Goal: Information Seeking & Learning: Find specific fact

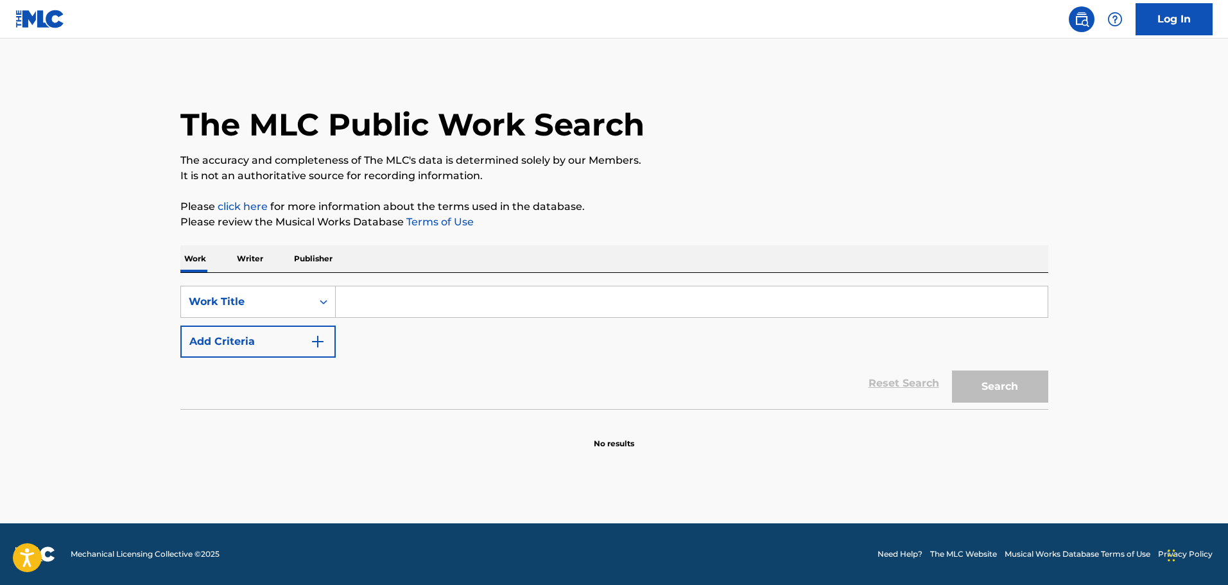
click at [437, 299] on input "Search Form" at bounding box center [692, 301] width 712 height 31
type input "Switchez - Eazy-E"
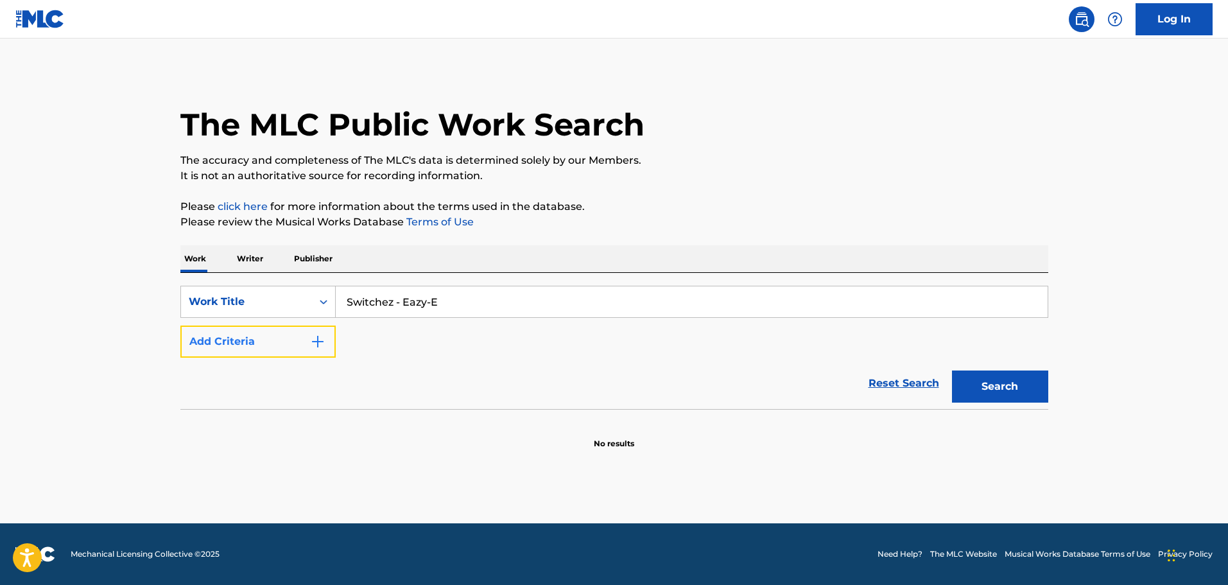
click at [299, 346] on button "Add Criteria" at bounding box center [257, 342] width 155 height 32
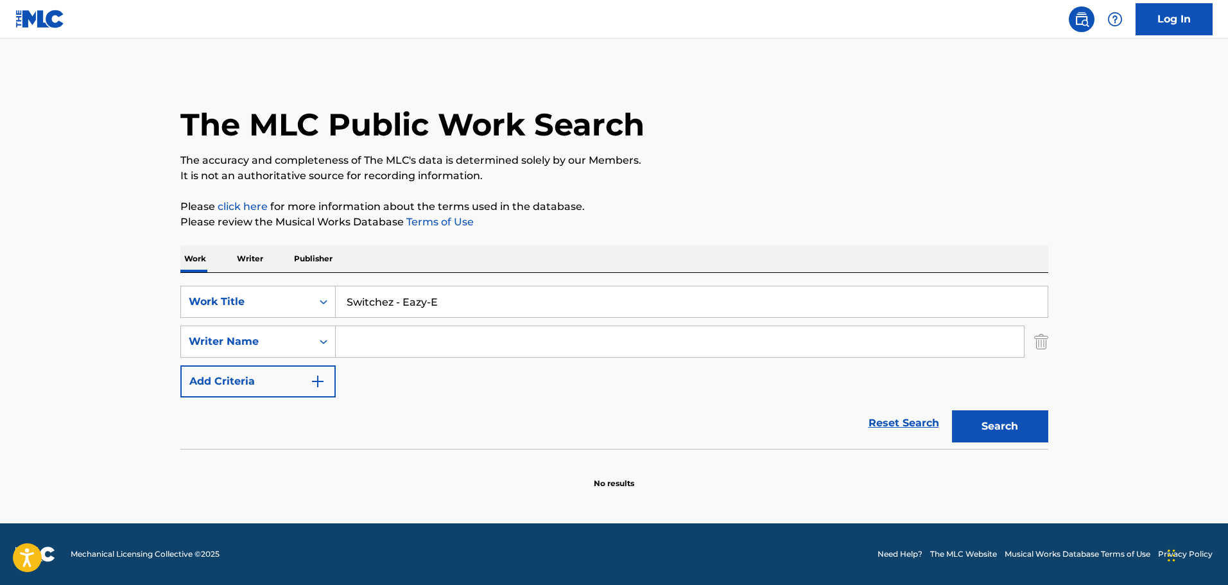
click at [381, 351] on input "Search Form" at bounding box center [680, 341] width 688 height 31
paste input "DUANE"
type input "DUANE"
click at [992, 439] on button "Search" at bounding box center [1000, 426] width 96 height 32
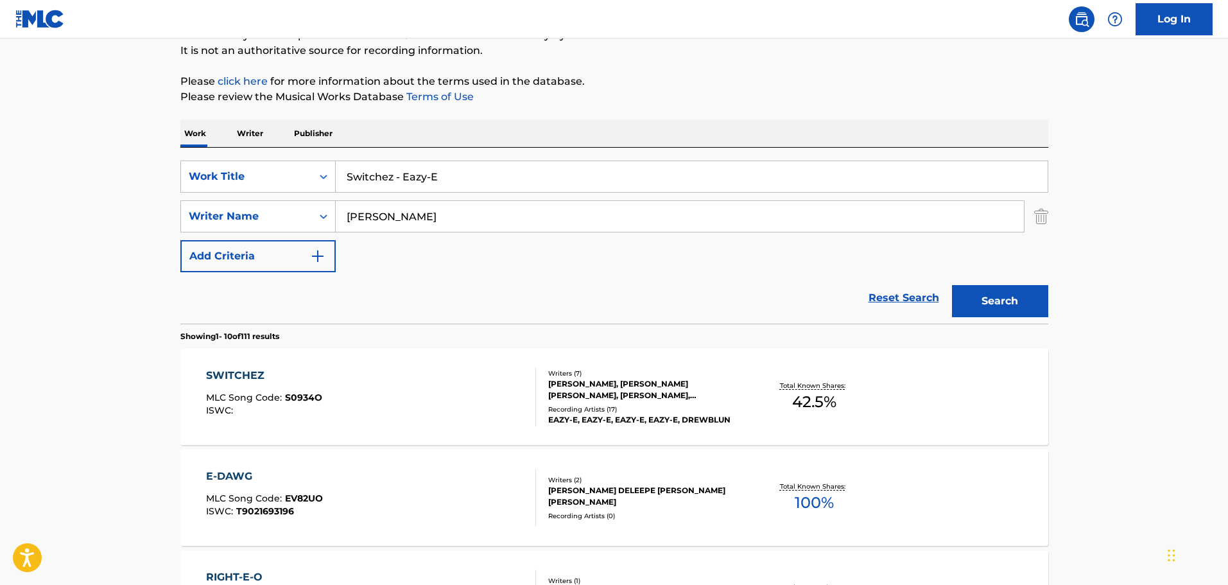
scroll to position [128, 0]
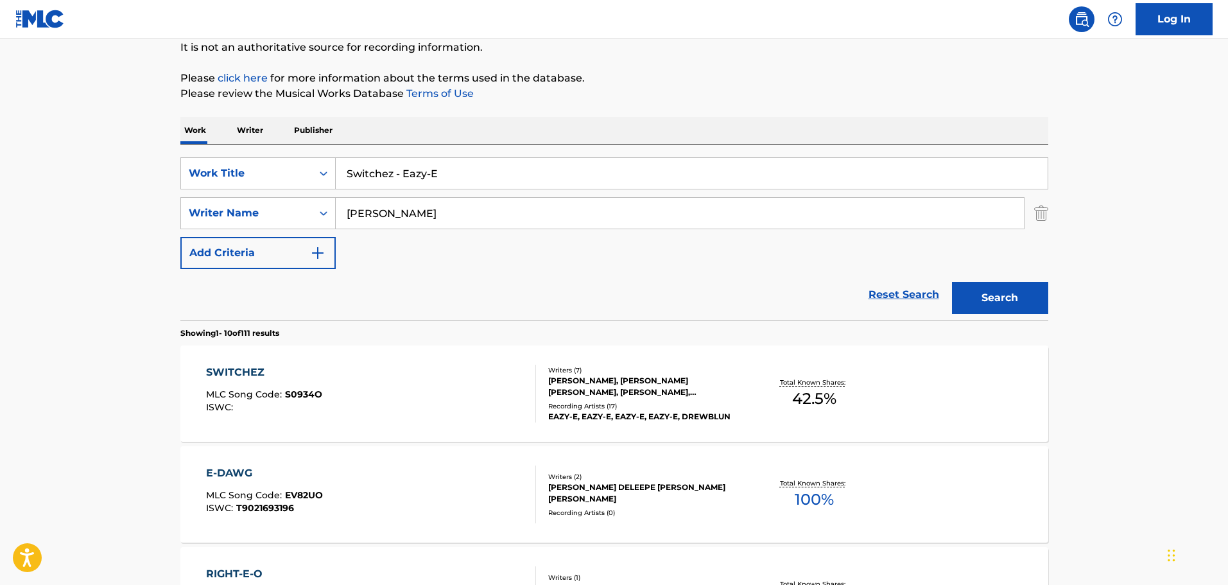
click at [546, 368] on div "Writers ( 7 ) DAVID C WELDON, MARLON RICARDO WILLIAMS, ROGER TROUTMAN, ERIC WRI…" at bounding box center [639, 393] width 206 height 57
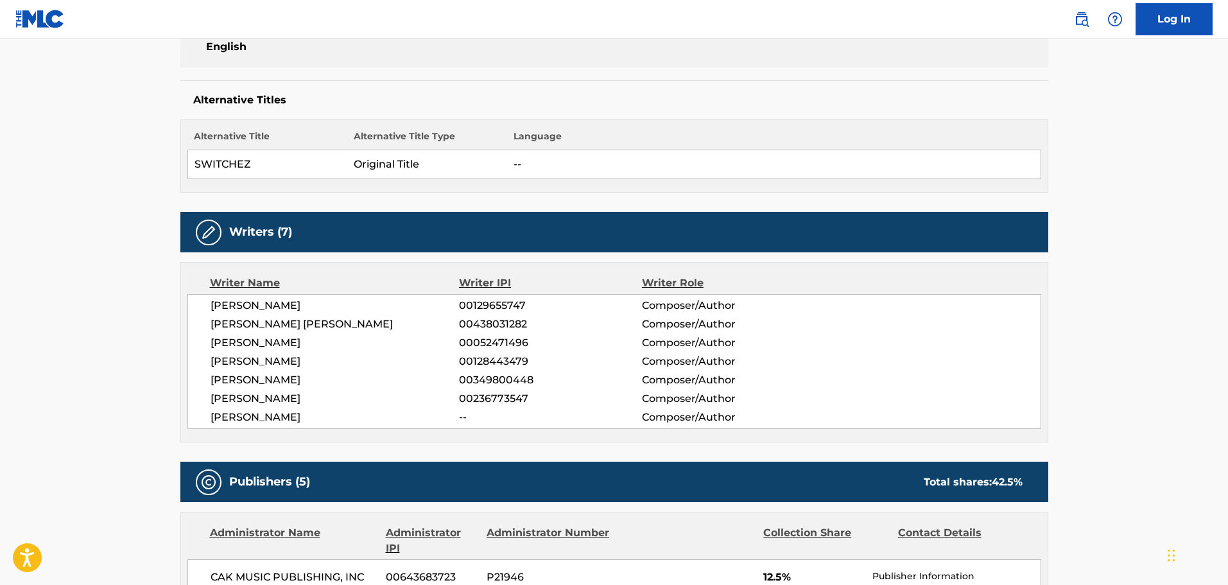
scroll to position [321, 0]
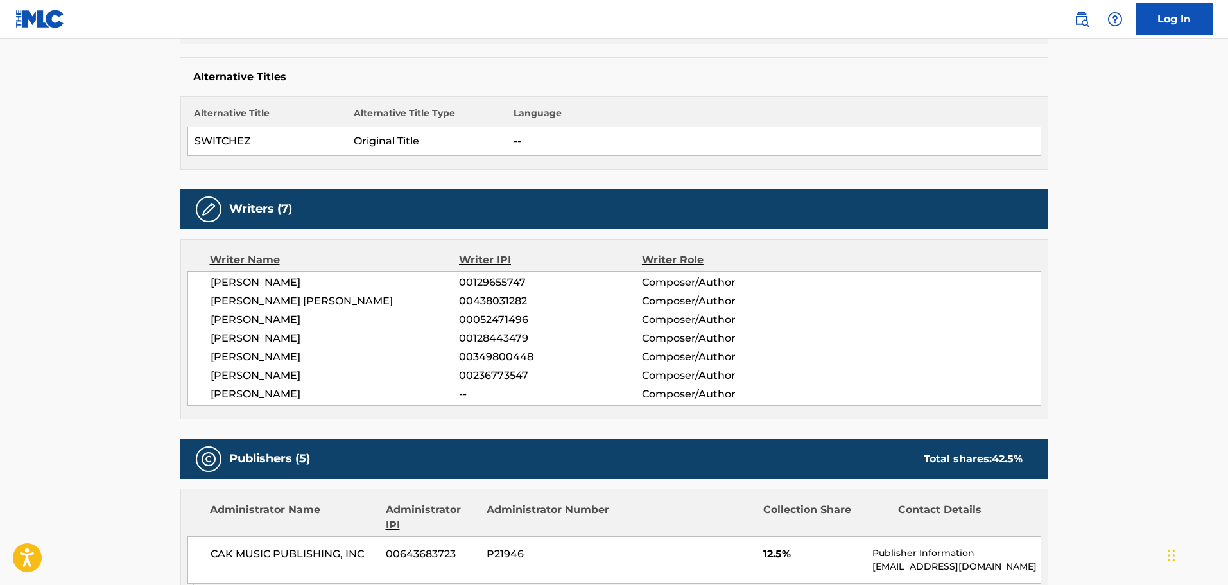
click at [281, 356] on span "[PERSON_NAME]" at bounding box center [335, 356] width 249 height 15
click at [265, 376] on span "[PERSON_NAME]" at bounding box center [335, 375] width 249 height 15
